Goal: Transaction & Acquisition: Purchase product/service

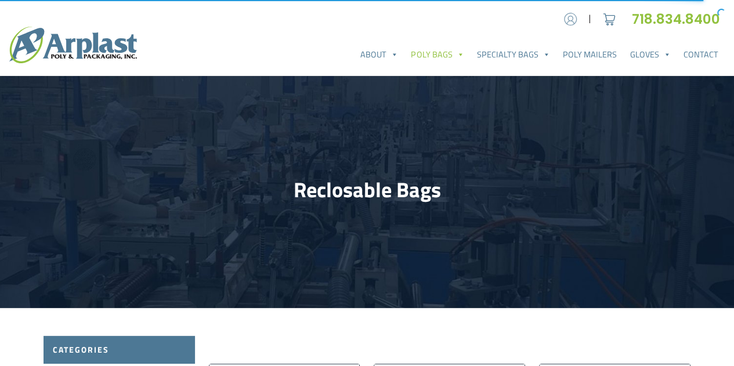
type input "[EMAIL_ADDRESS][DOMAIN_NAME]"
click at [568, 23] on img at bounding box center [570, 18] width 17 height 17
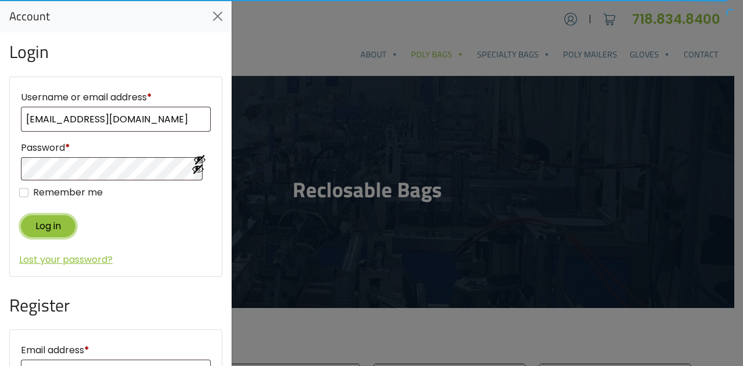
click at [66, 223] on button "Log in" at bounding box center [48, 225] width 55 height 21
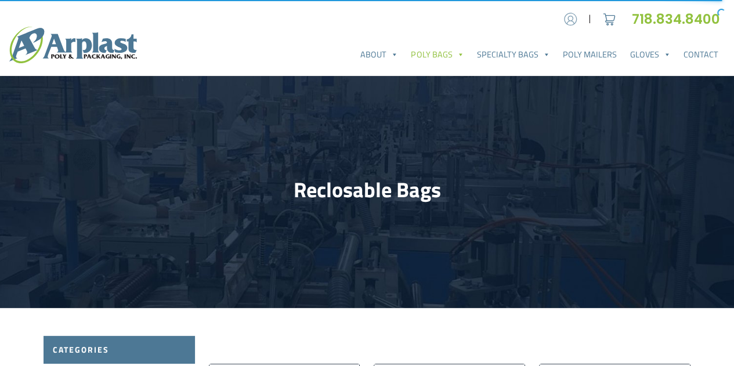
click at [573, 22] on img at bounding box center [570, 18] width 17 height 17
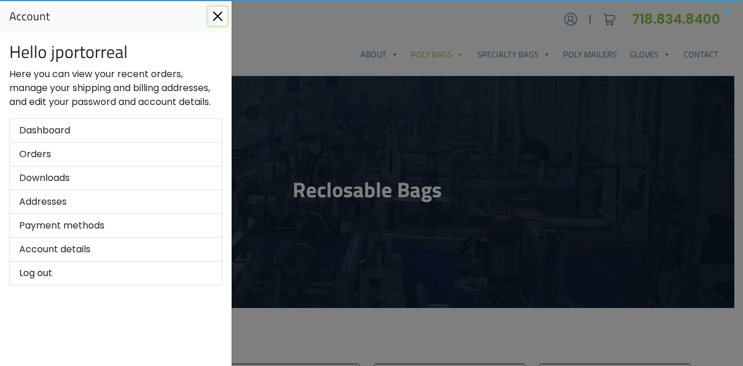
click at [226, 13] on button "Close" at bounding box center [217, 16] width 19 height 19
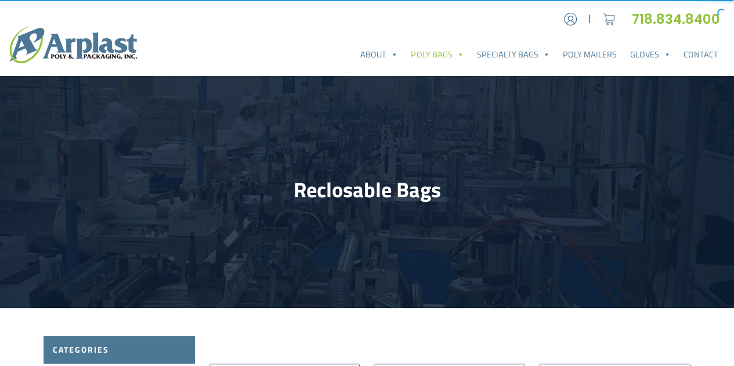
click at [603, 19] on img at bounding box center [609, 18] width 17 height 17
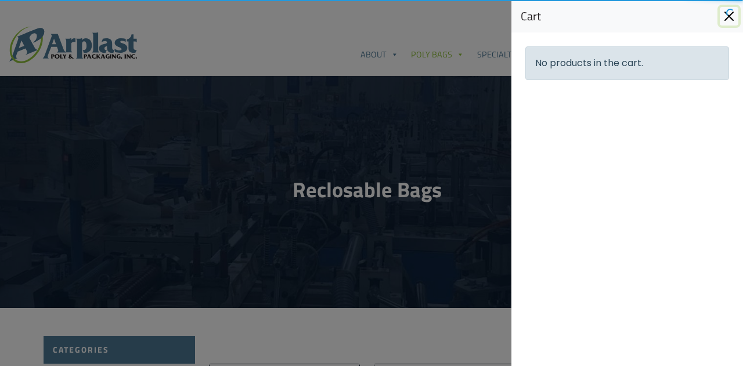
click at [725, 16] on button "Close" at bounding box center [729, 16] width 19 height 19
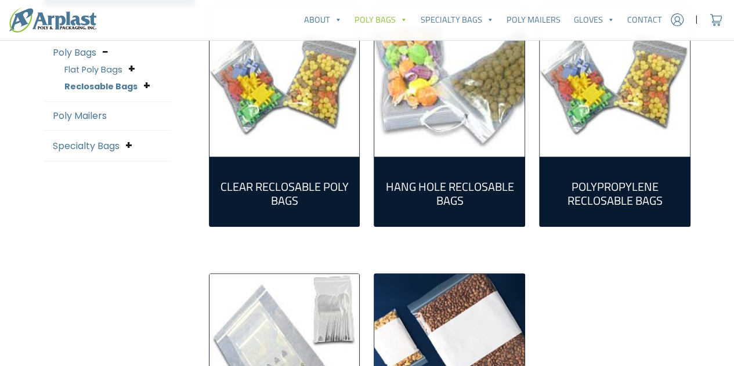
scroll to position [348, 0]
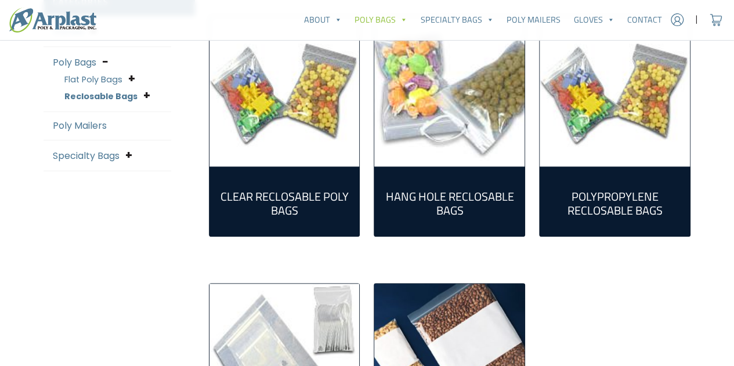
click at [628, 138] on img "Visit product category Polypropylene Reclosable Bags" at bounding box center [615, 91] width 150 height 150
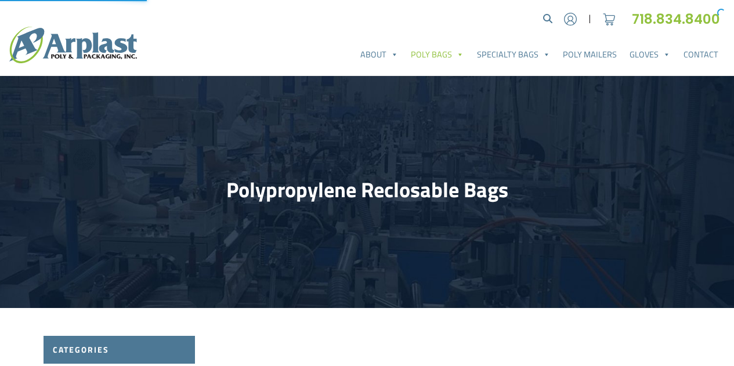
select select "25"
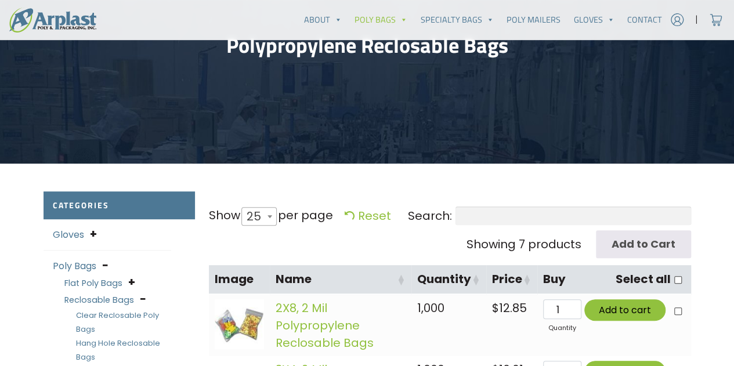
scroll to position [116, 0]
